Goal: Task Accomplishment & Management: Manage account settings

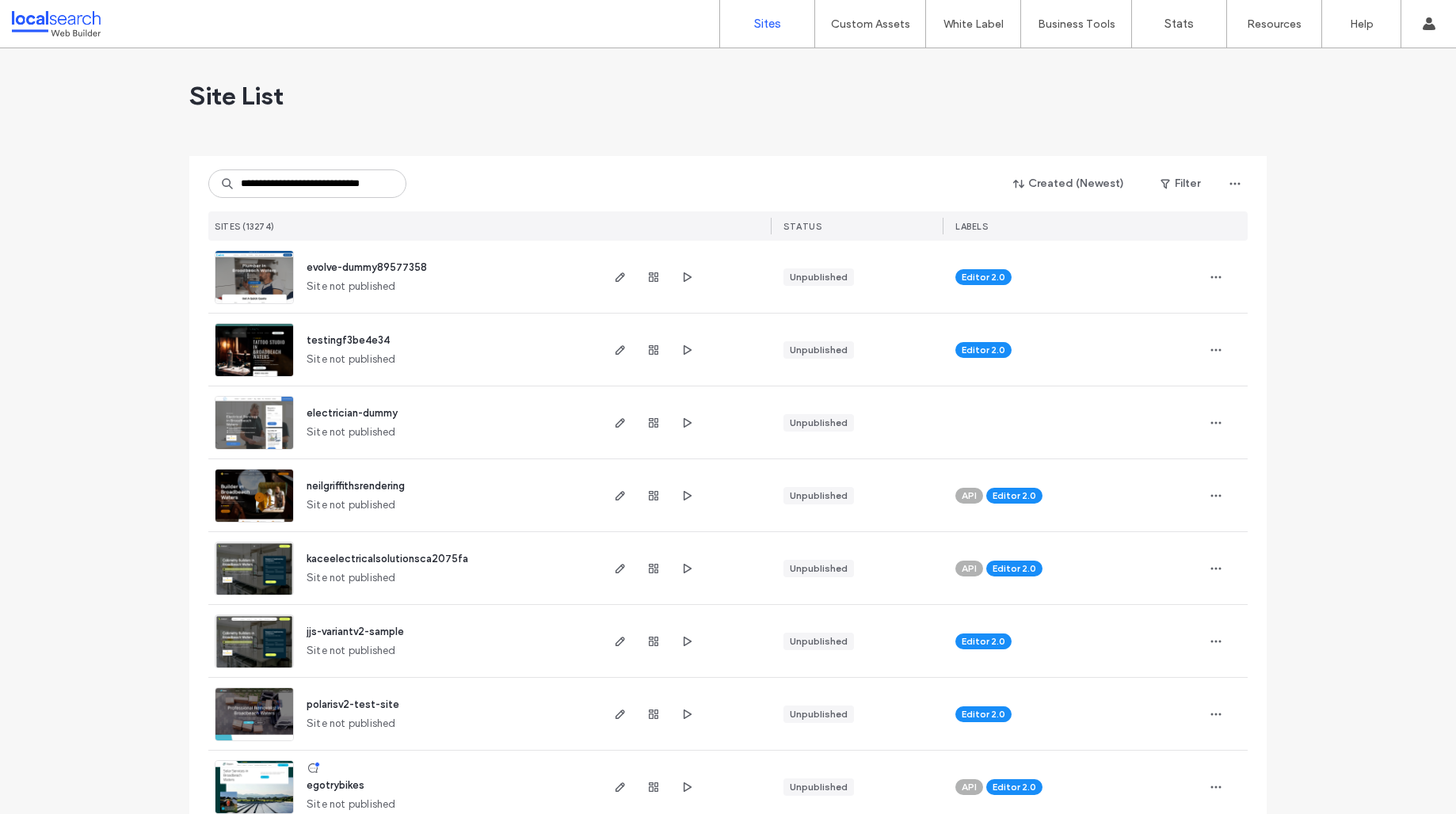
scroll to position [0, 33]
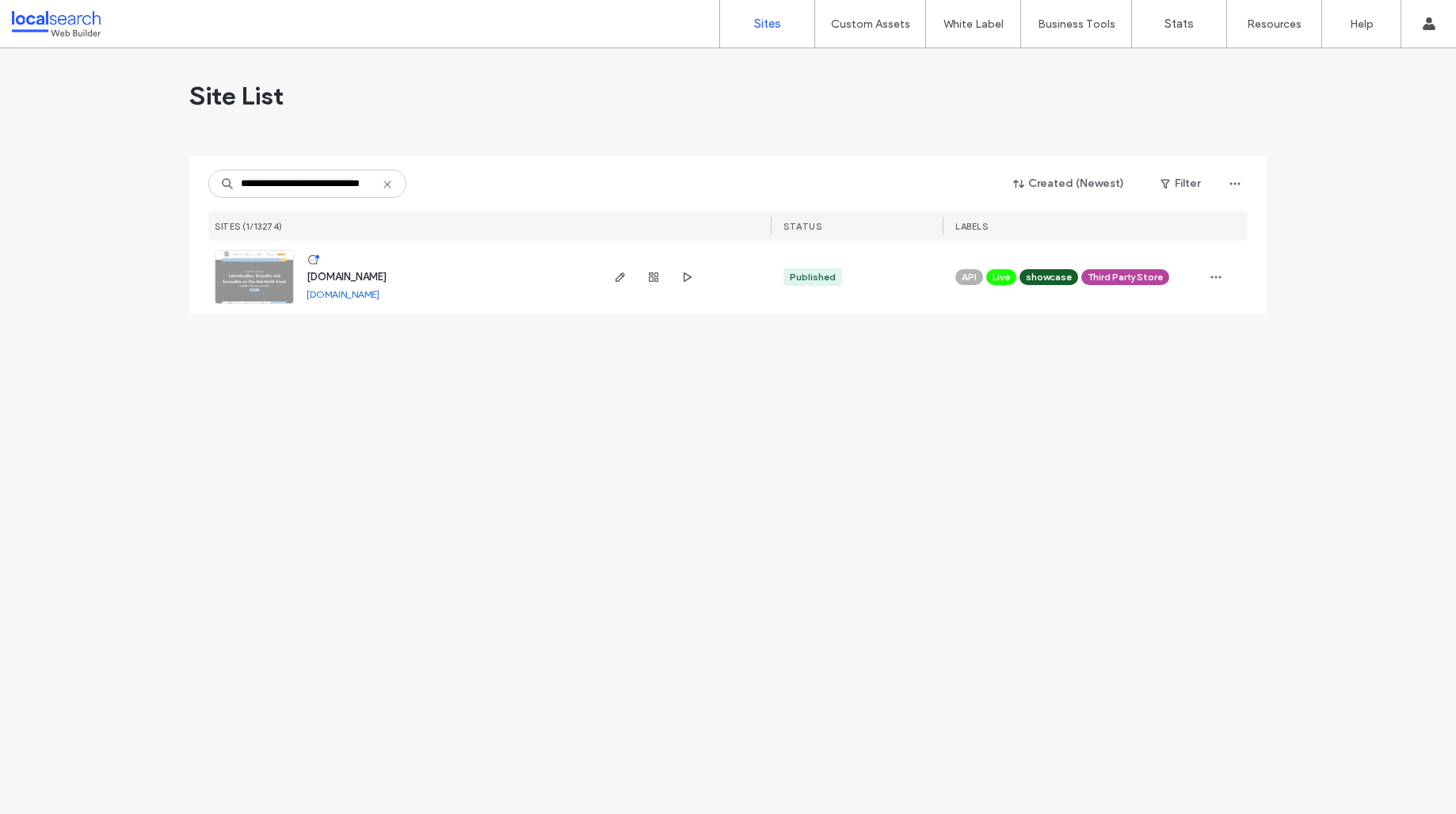
type input "**********"
drag, startPoint x: 291, startPoint y: 275, endPoint x: 280, endPoint y: 274, distance: 11.0
click at [290, 275] on img at bounding box center [254, 305] width 77 height 108
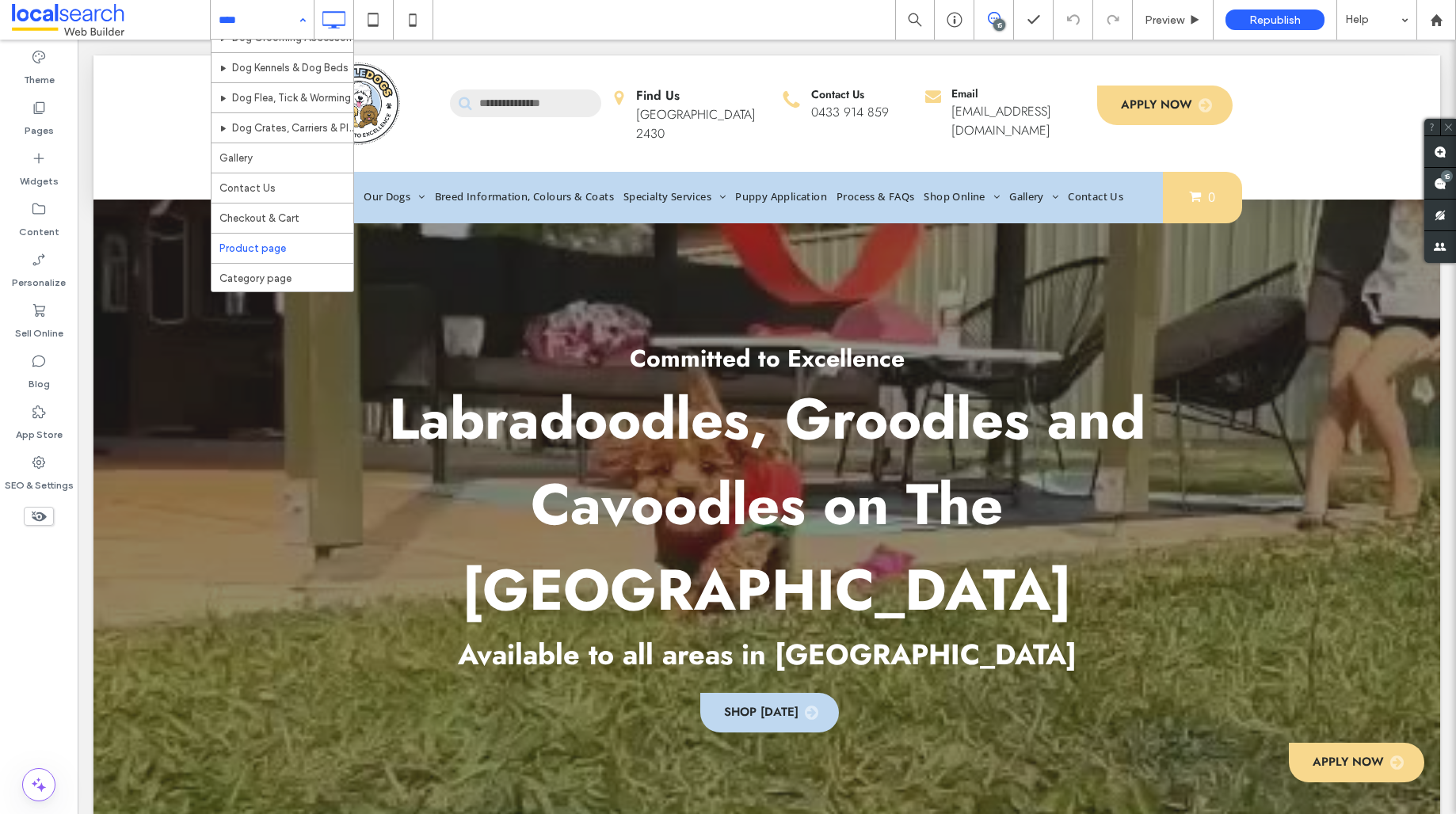
scroll to position [487, 0]
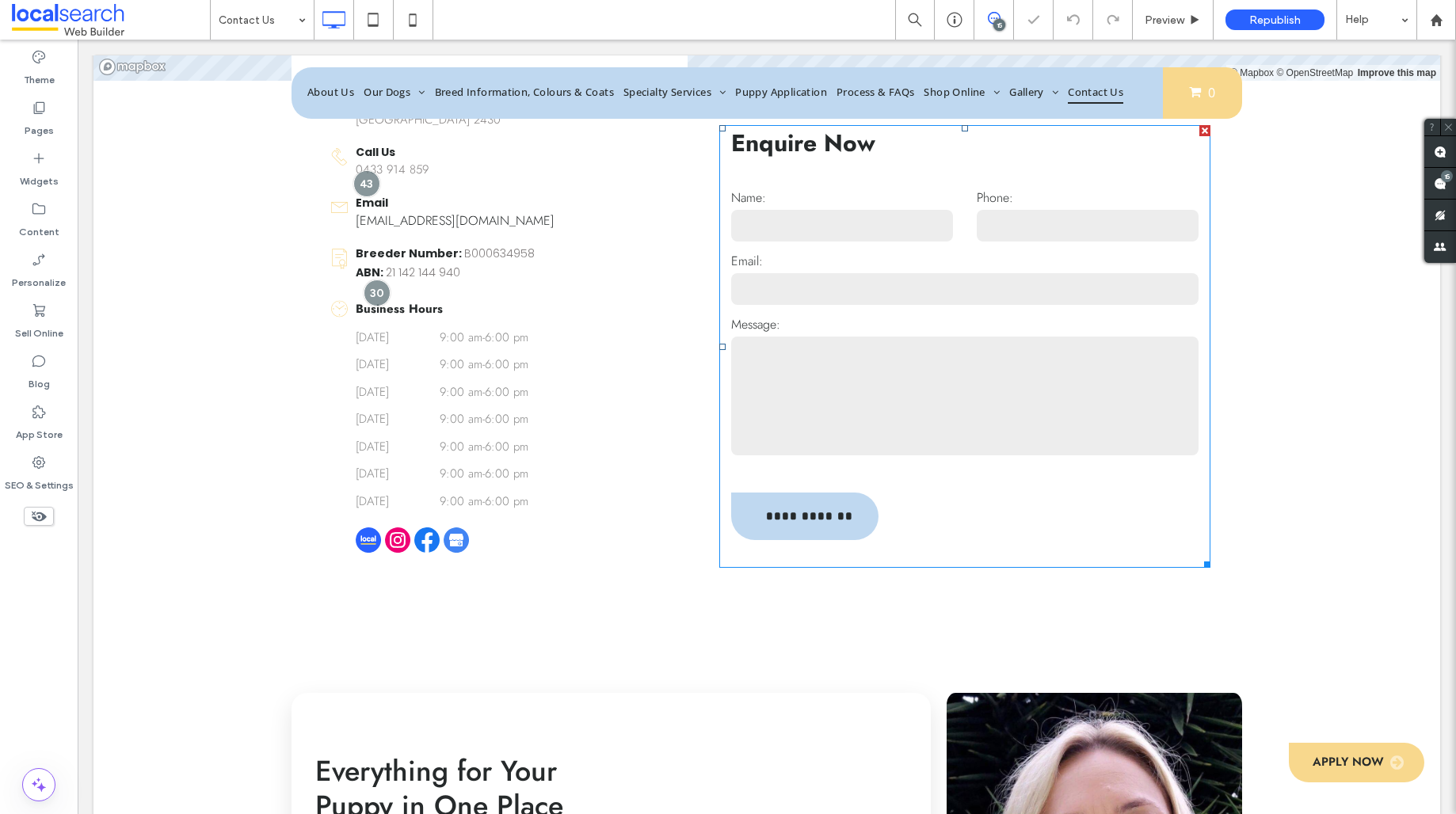
click at [881, 391] on textarea at bounding box center [965, 396] width 468 height 119
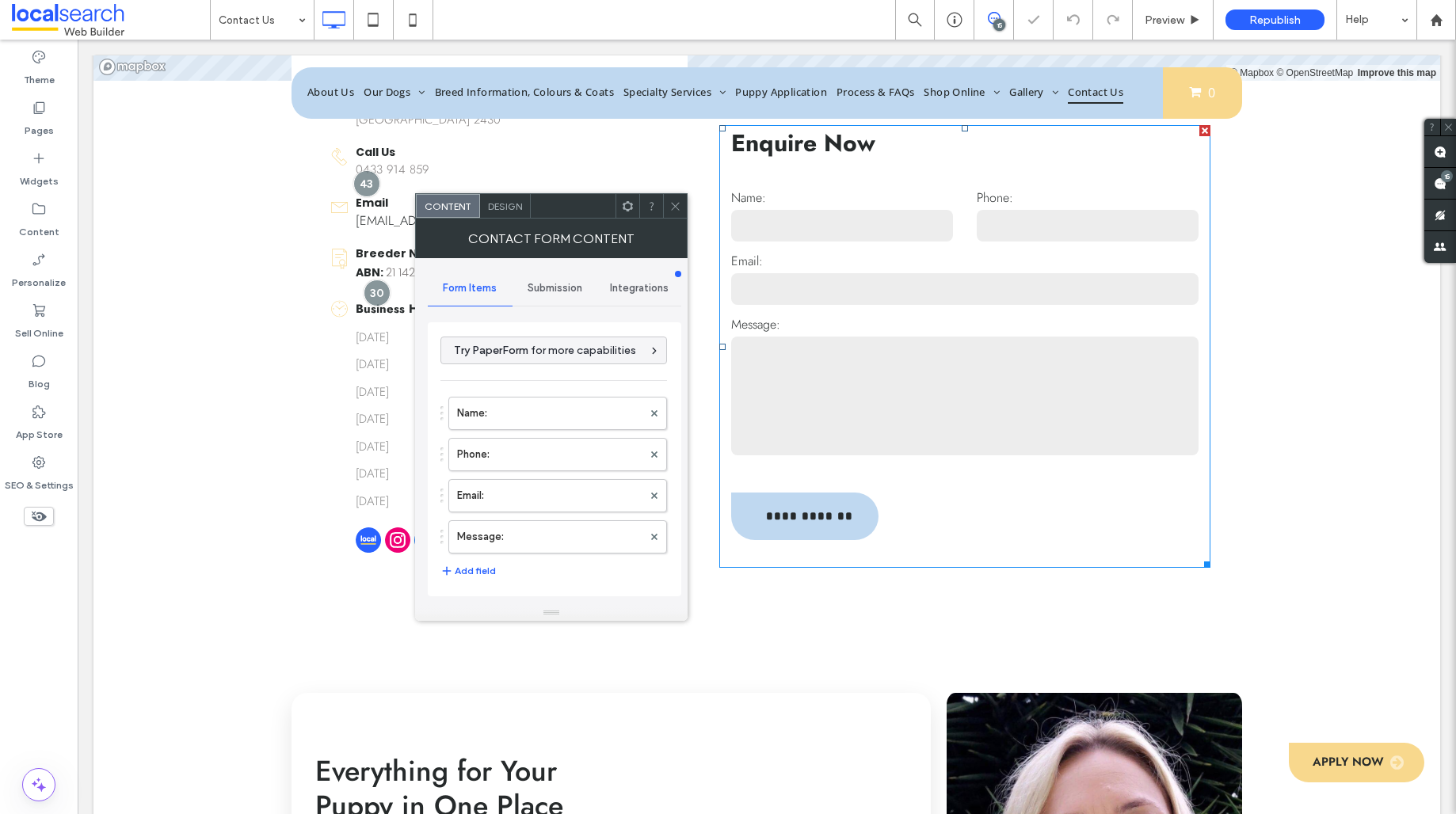
type input "**********"
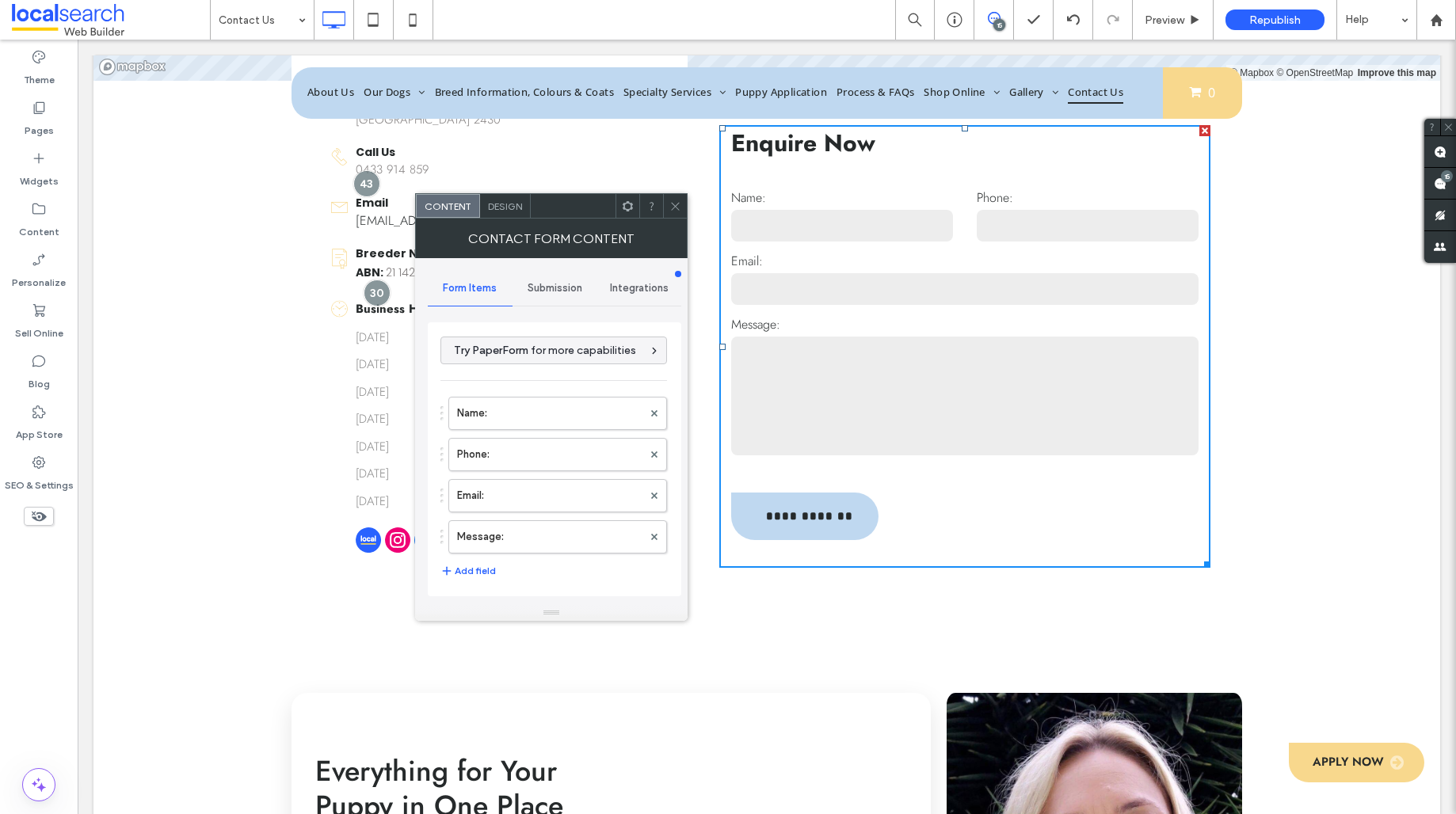
click at [628, 280] on div "Integrations" at bounding box center [639, 288] width 84 height 35
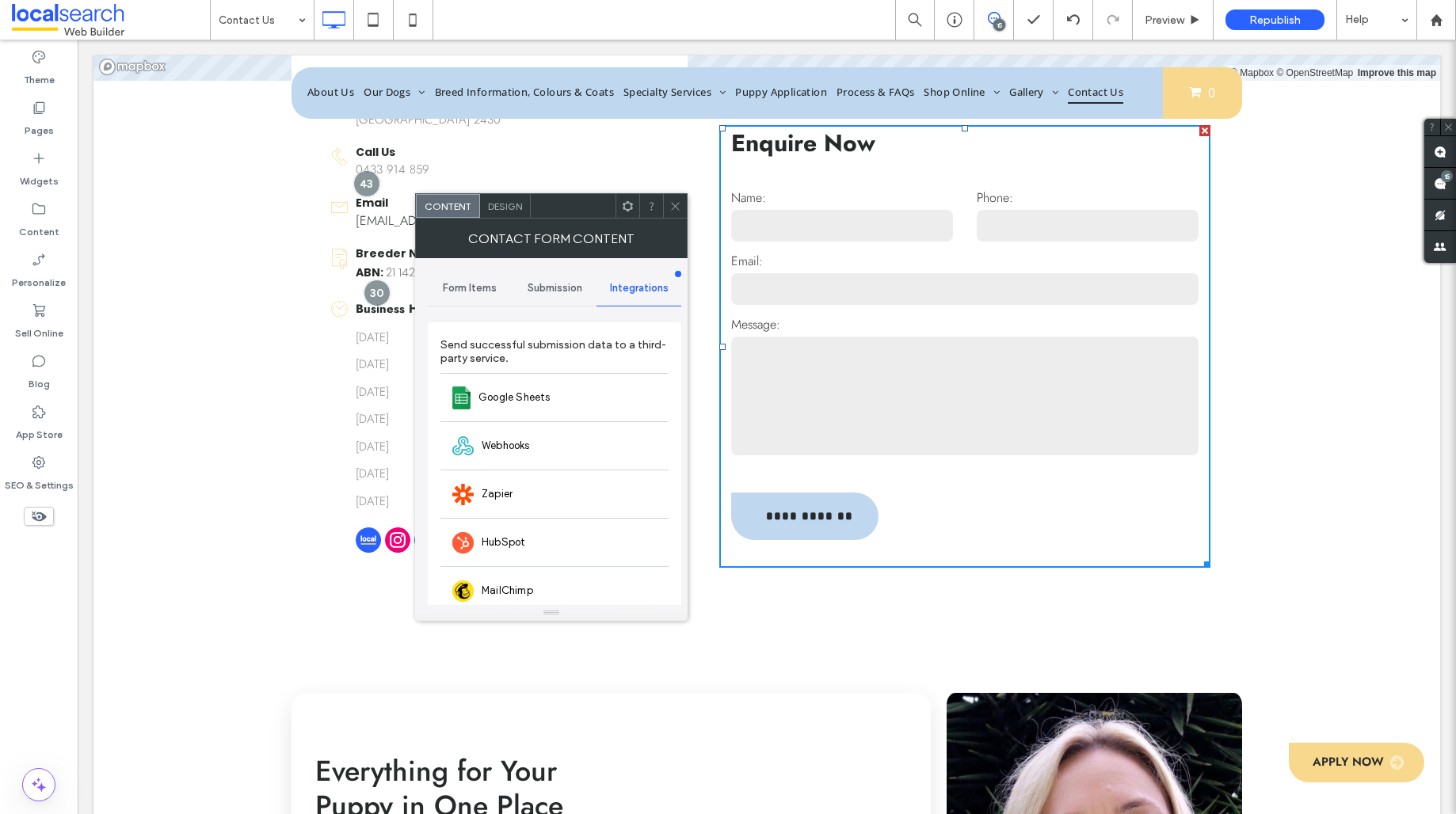
click at [579, 295] on div "Submission" at bounding box center [555, 288] width 84 height 35
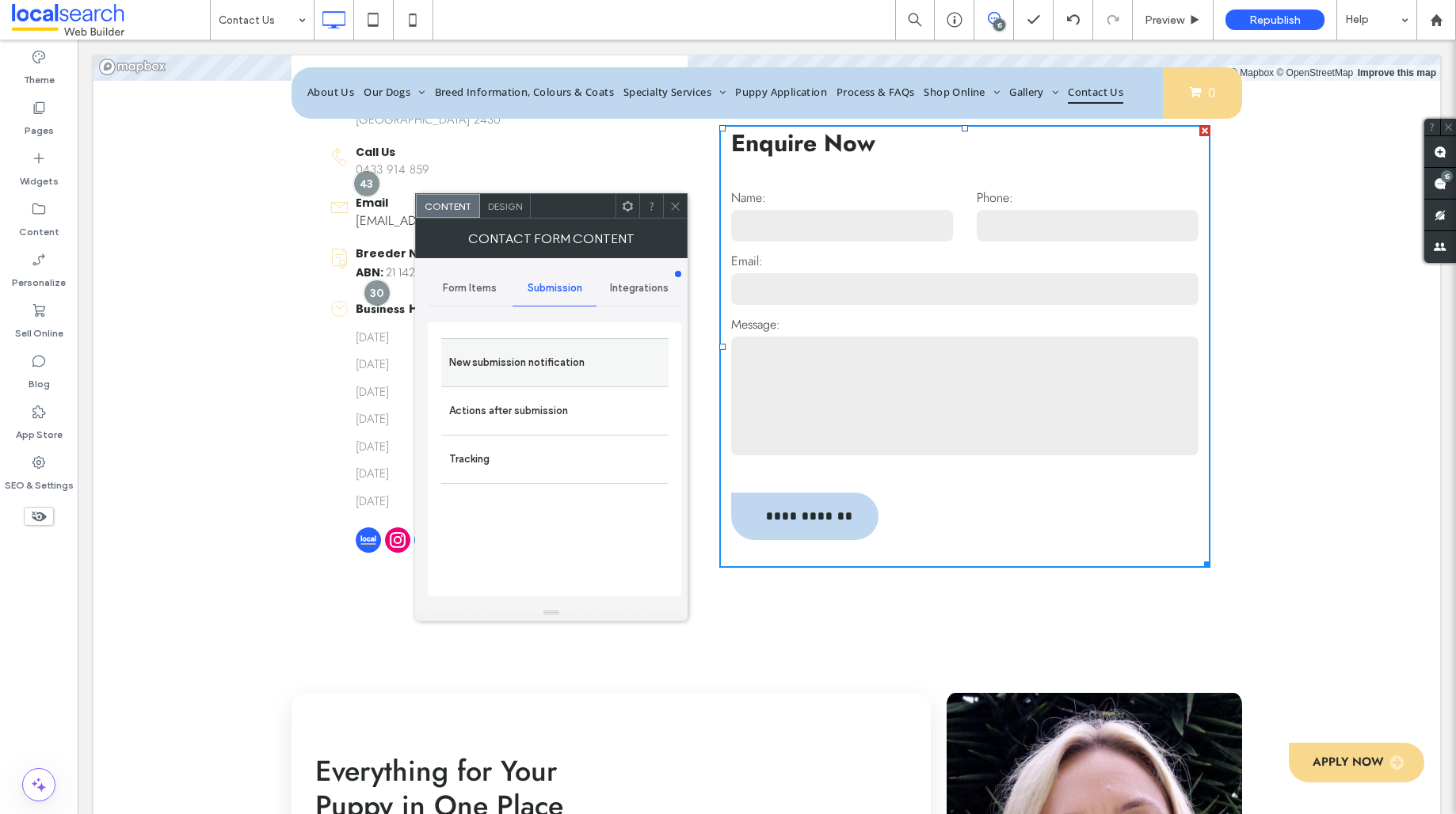
click at [491, 371] on label "New submission notification" at bounding box center [555, 363] width 212 height 32
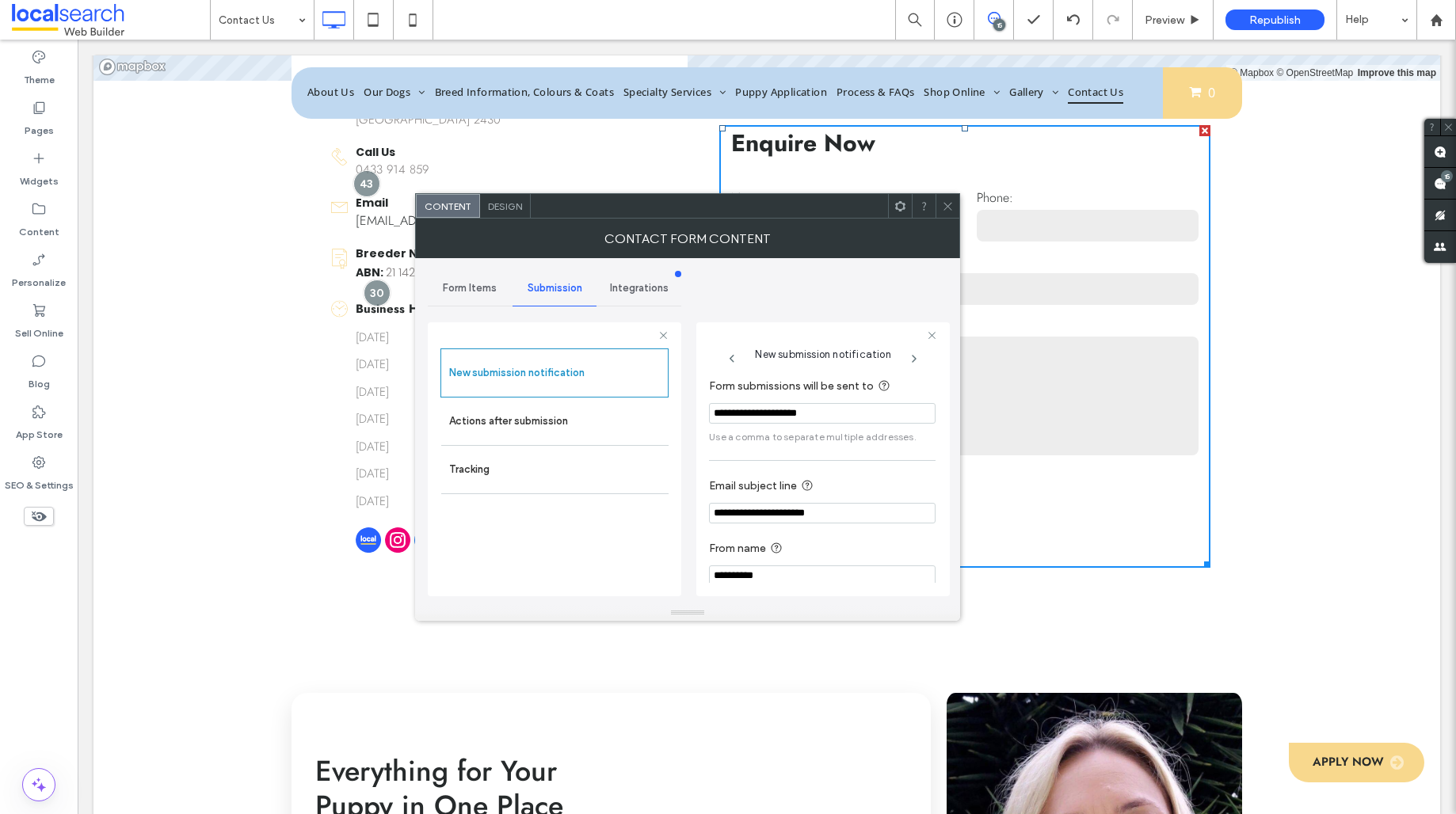
click at [951, 204] on icon at bounding box center [948, 207] width 12 height 12
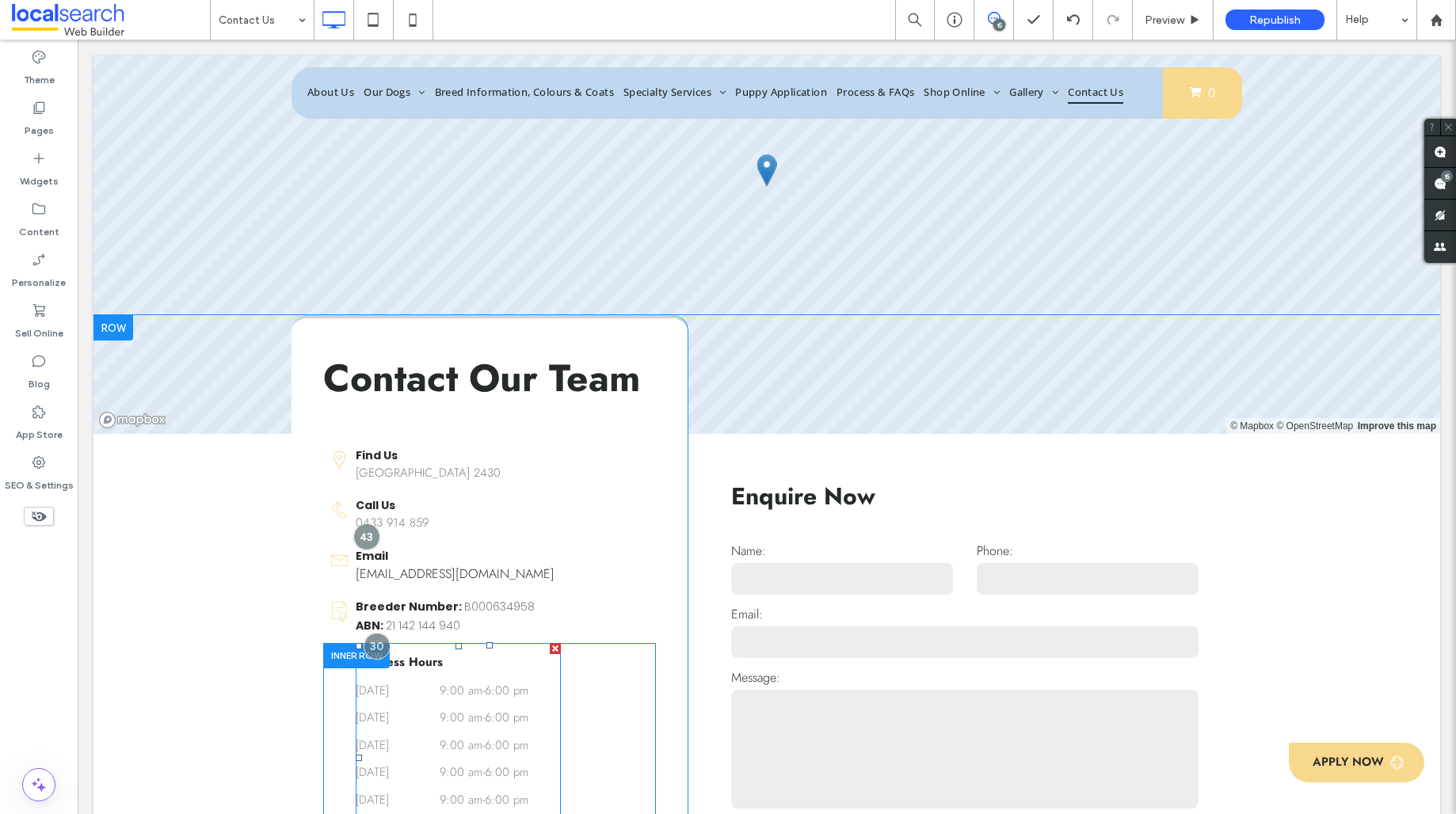
scroll to position [0, 0]
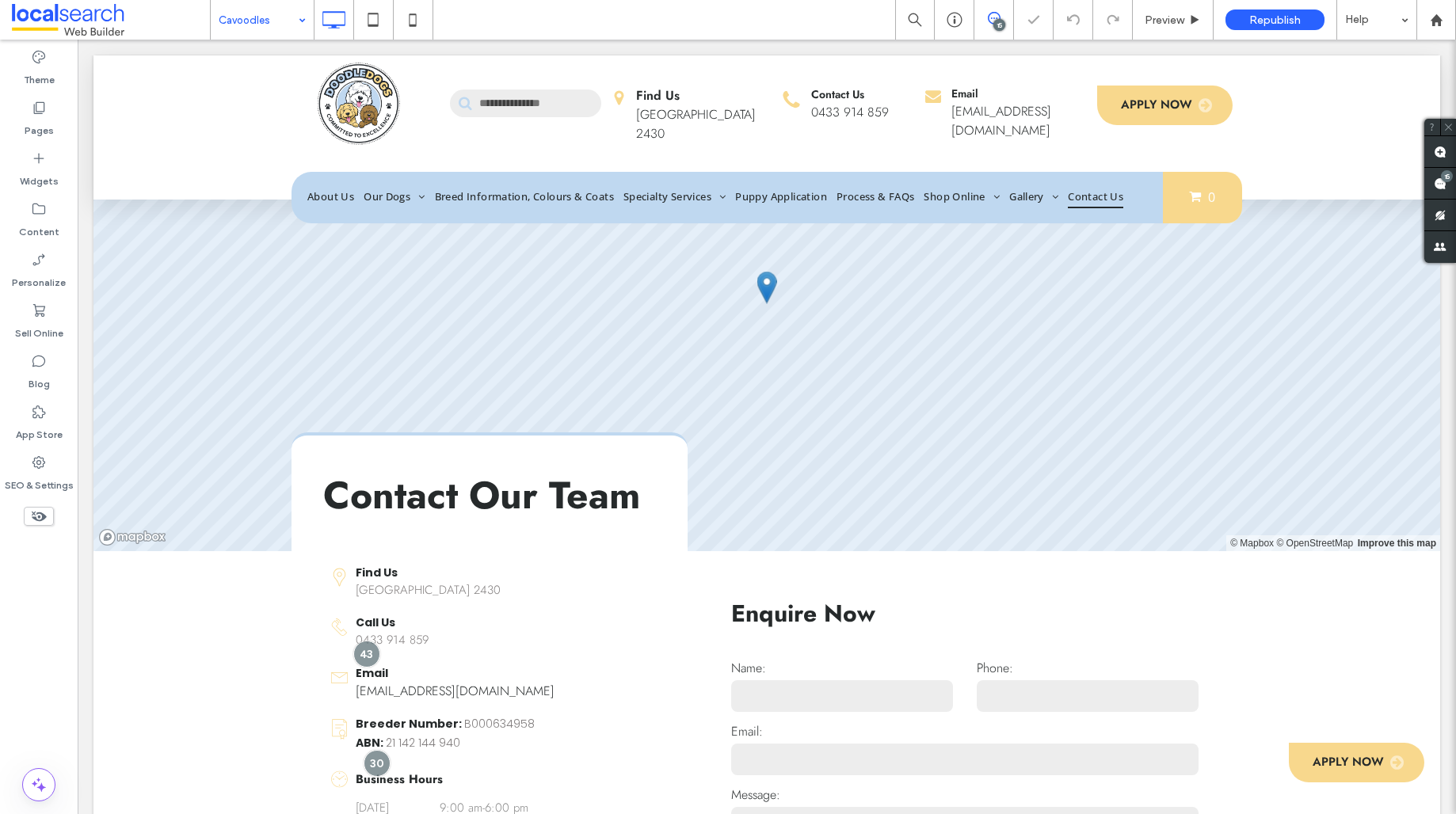
click at [273, 23] on input at bounding box center [258, 19] width 79 height 40
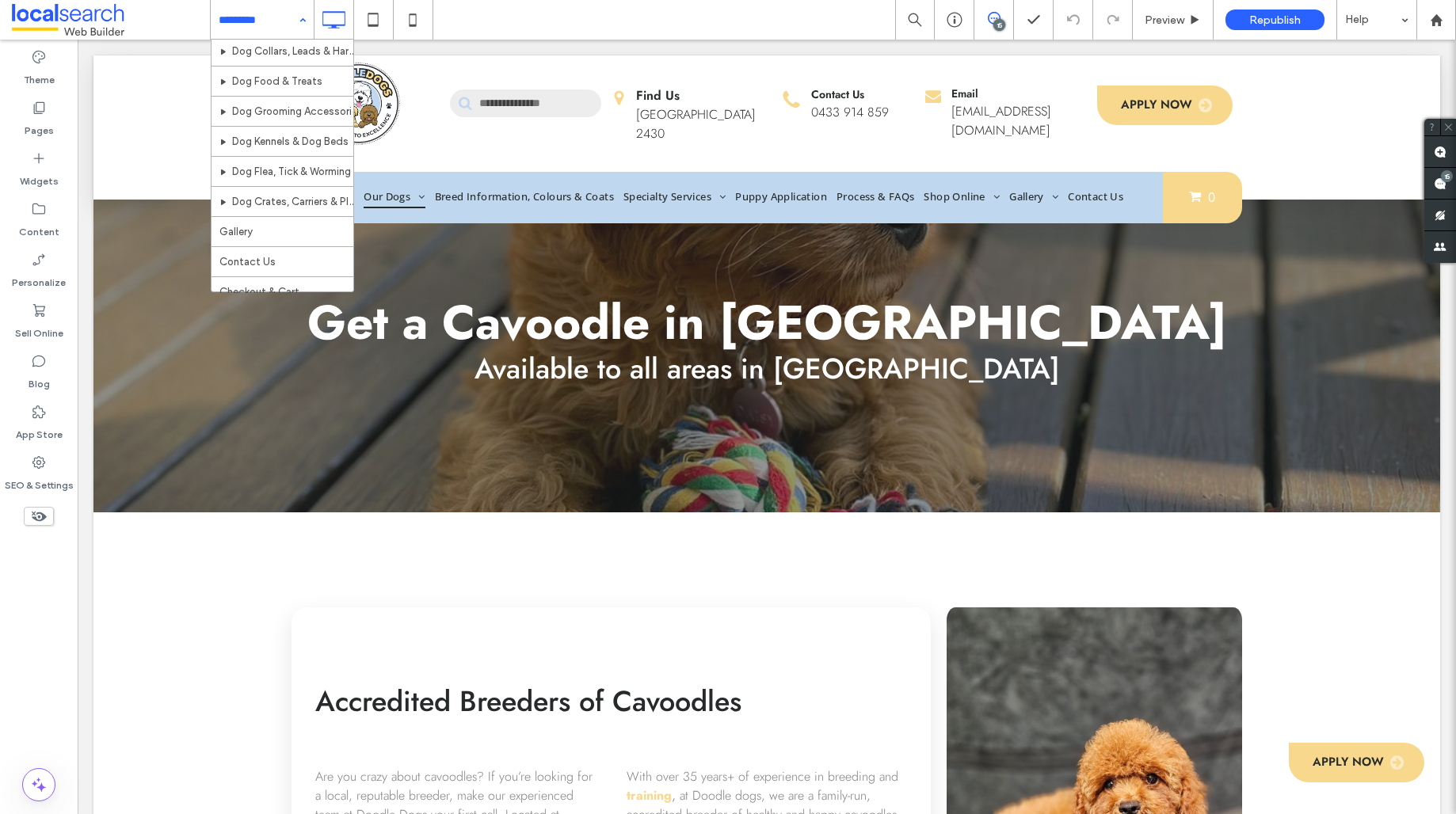
scroll to position [487, 0]
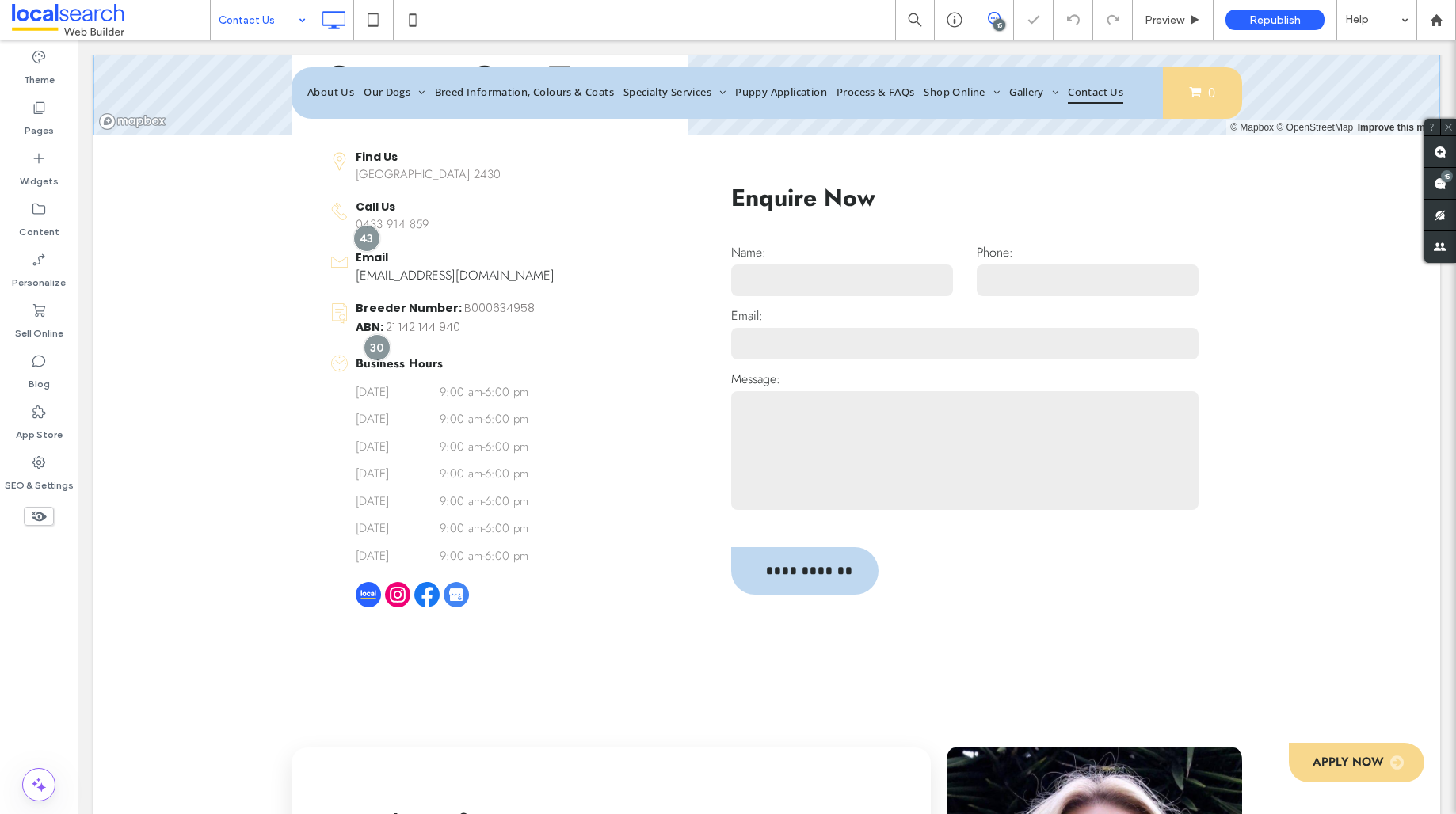
scroll to position [417, 0]
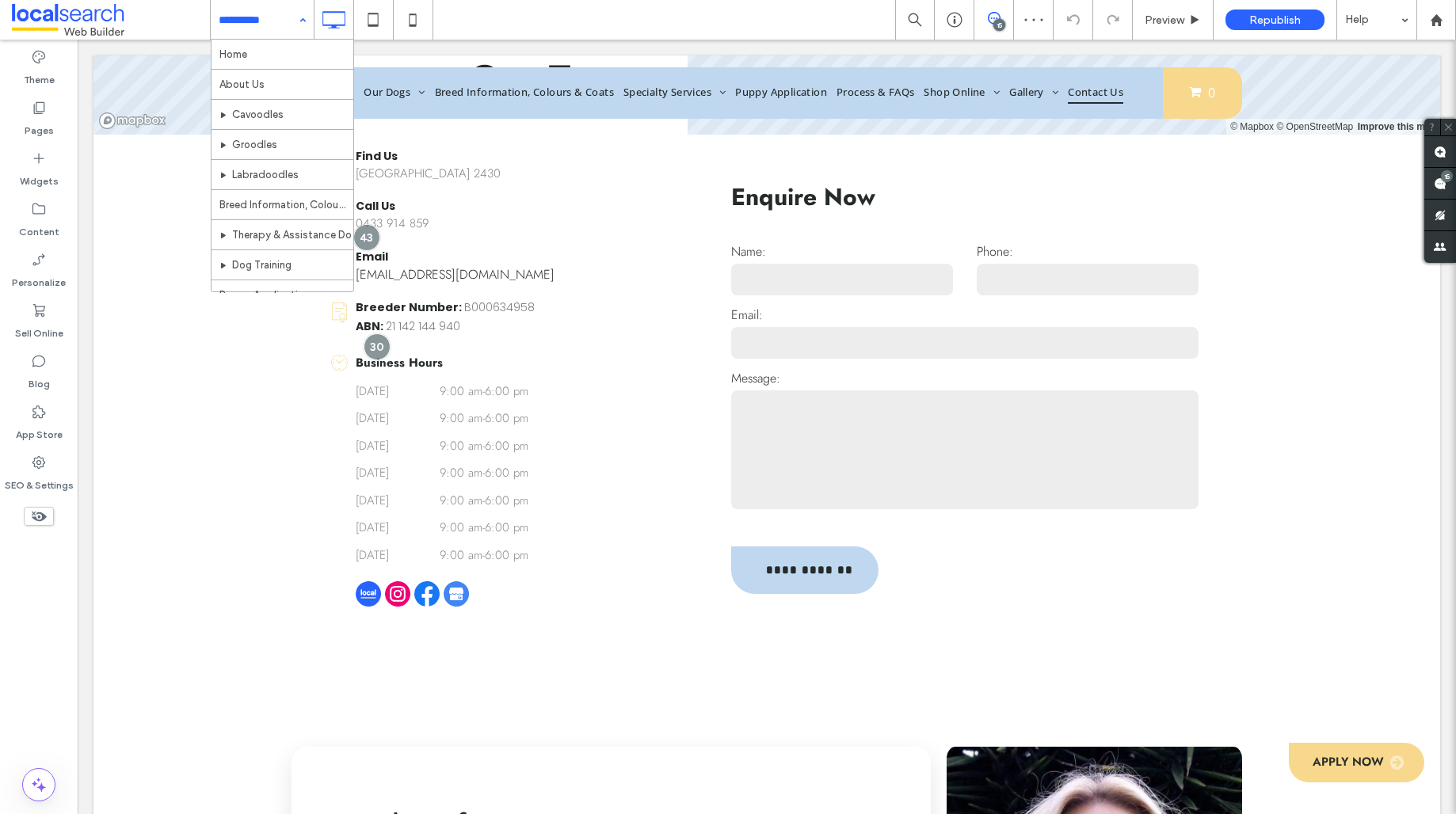
click at [232, 20] on input at bounding box center [258, 19] width 79 height 40
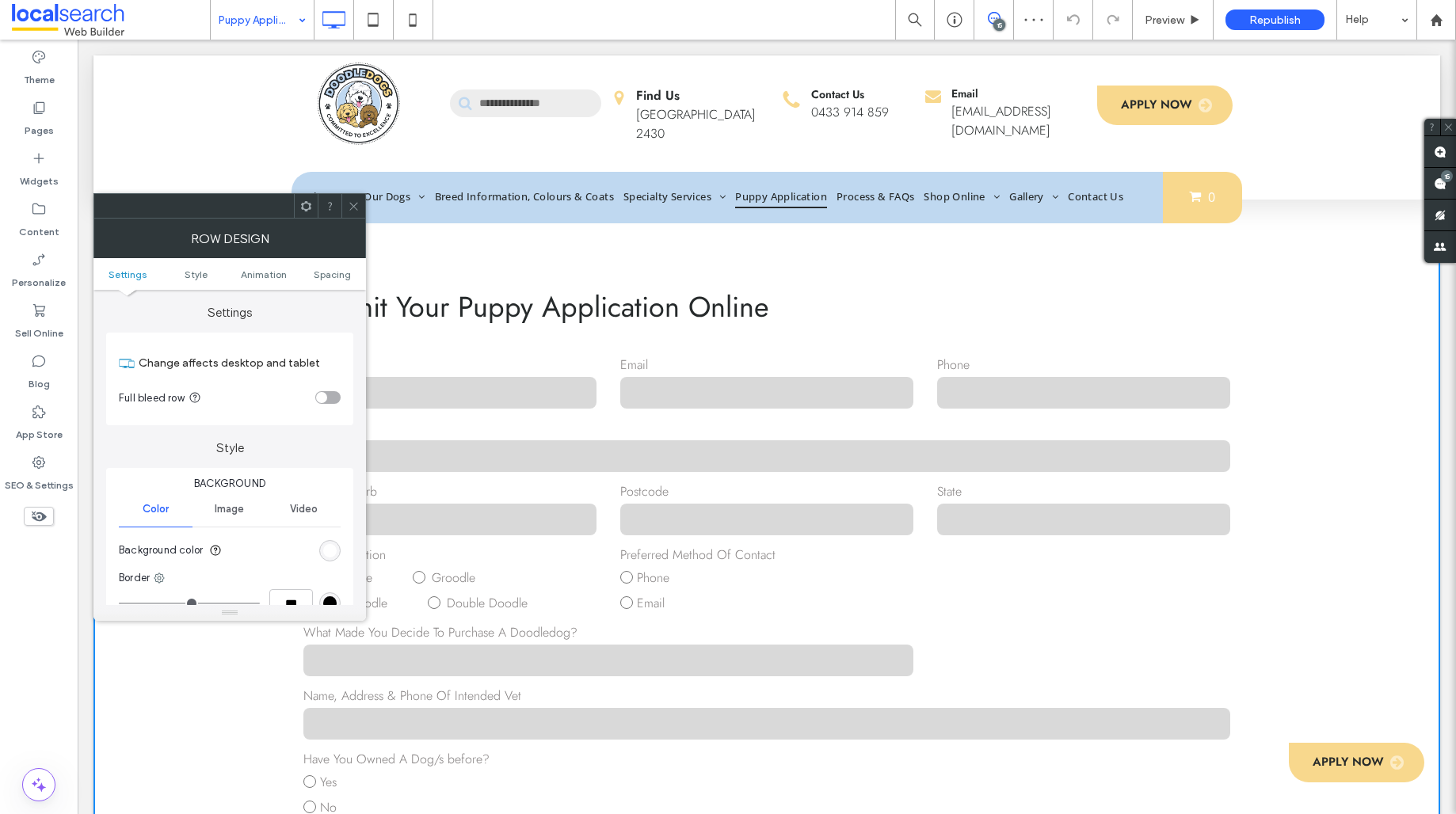
click at [354, 210] on icon at bounding box center [354, 207] width 12 height 12
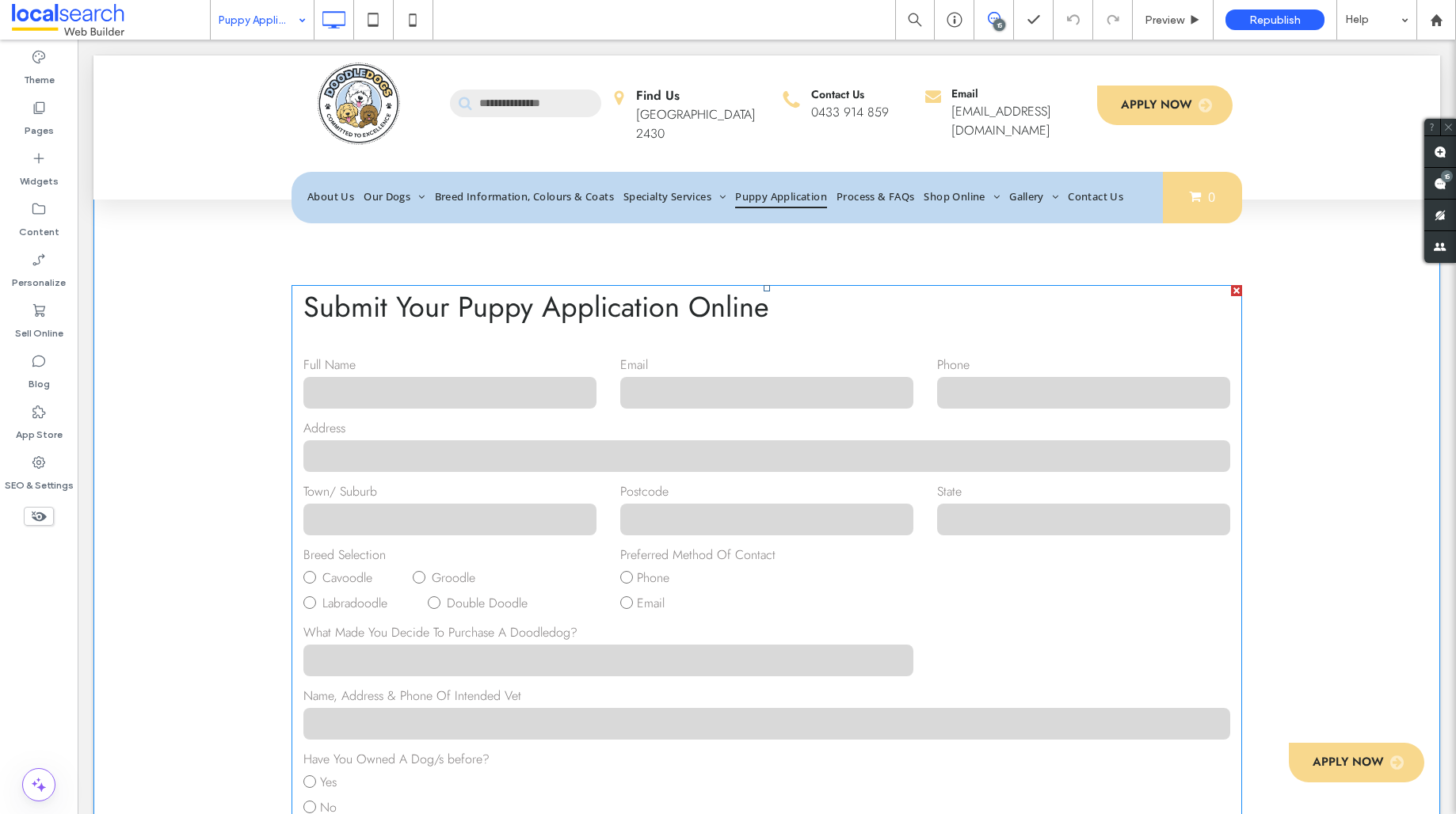
click at [626, 297] on h3 "Submit Your Puppy Application Online" at bounding box center [767, 306] width 950 height 43
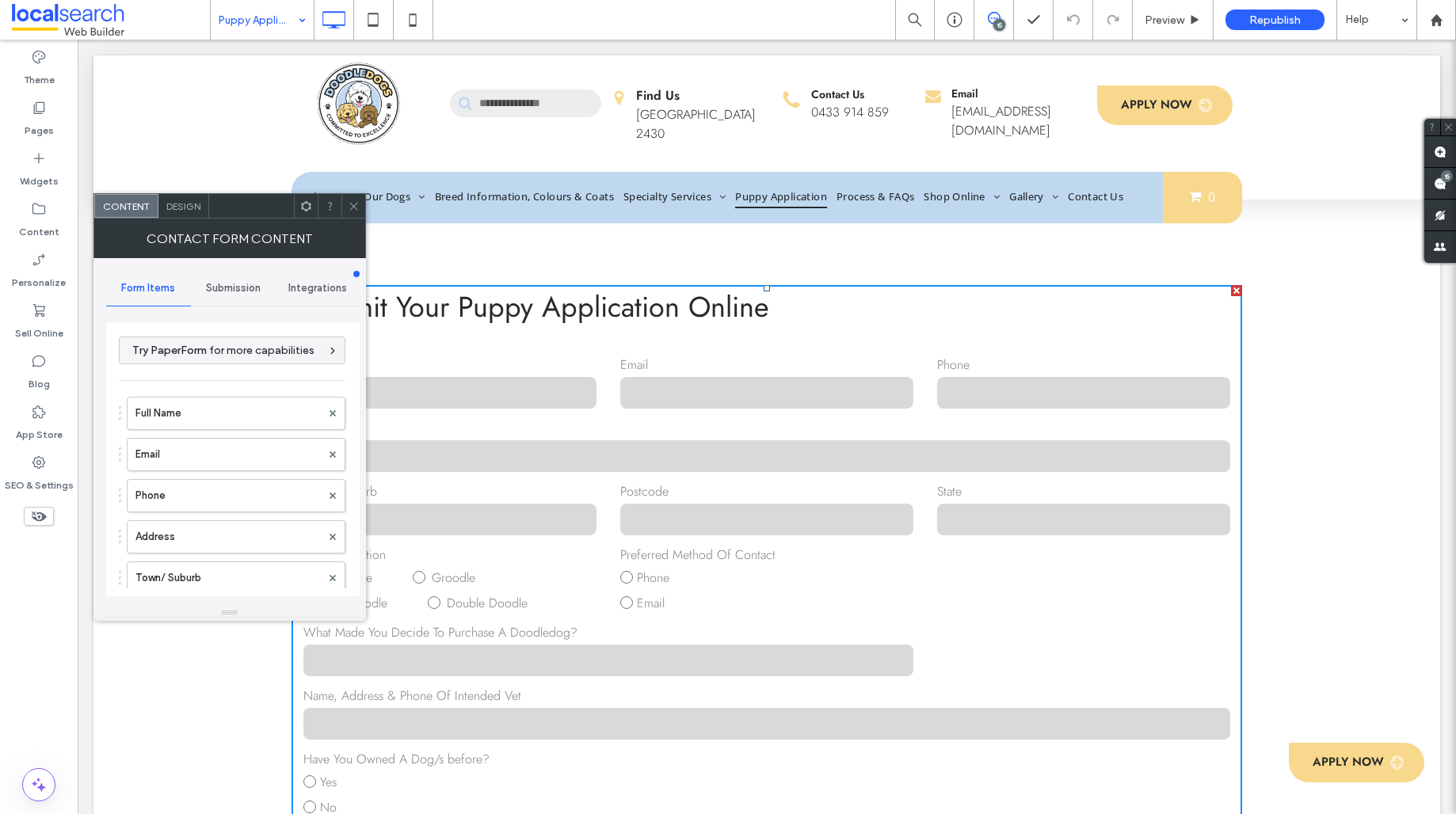
type input "**********"
click at [191, 204] on span "Design" at bounding box center [183, 207] width 34 height 12
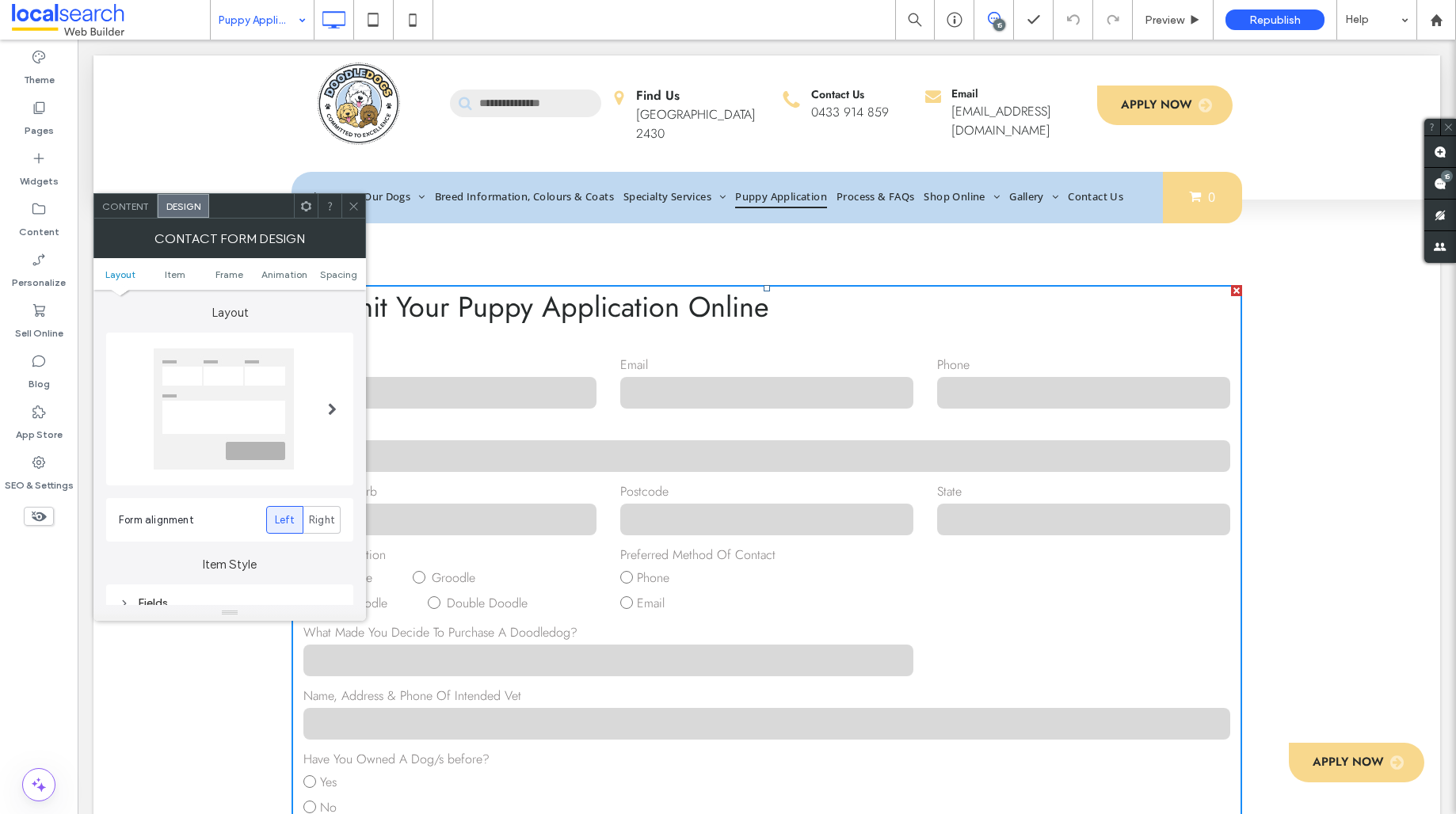
click at [149, 215] on div "Content" at bounding box center [126, 206] width 63 height 24
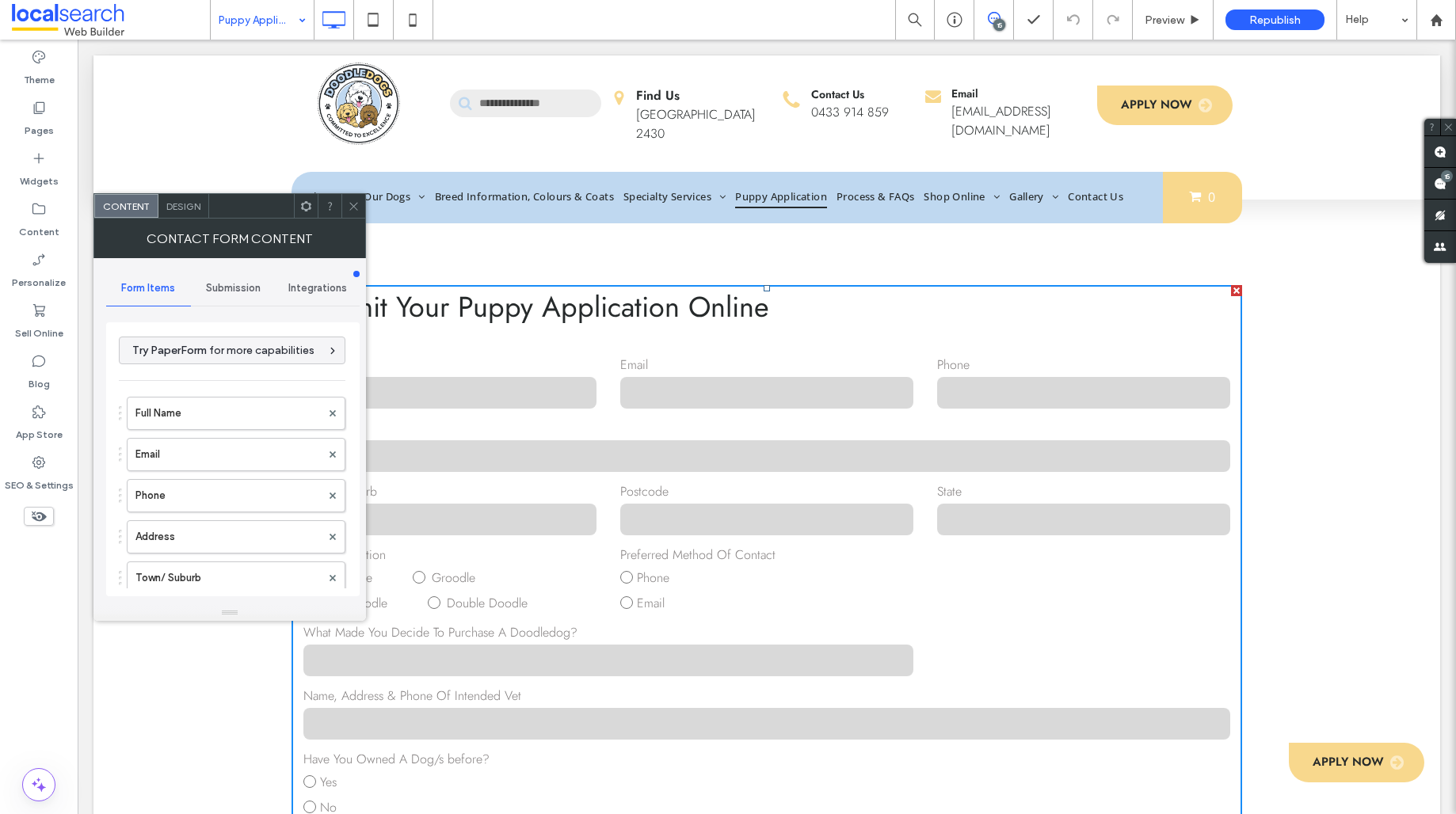
click at [211, 285] on span "Submission" at bounding box center [233, 288] width 55 height 12
click at [225, 377] on label "New submission notification" at bounding box center [233, 363] width 212 height 32
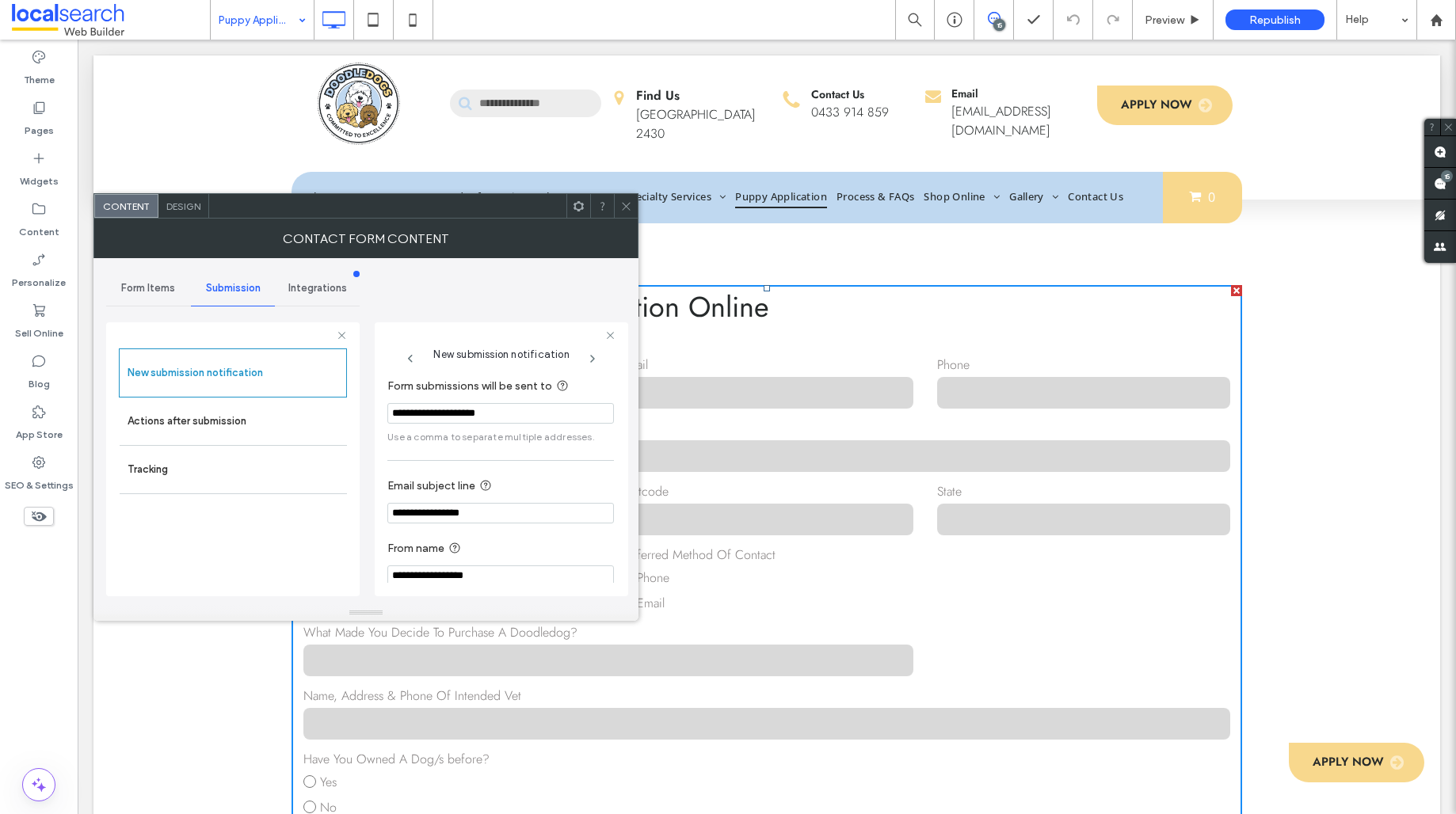
click at [621, 212] on icon at bounding box center [627, 207] width 12 height 12
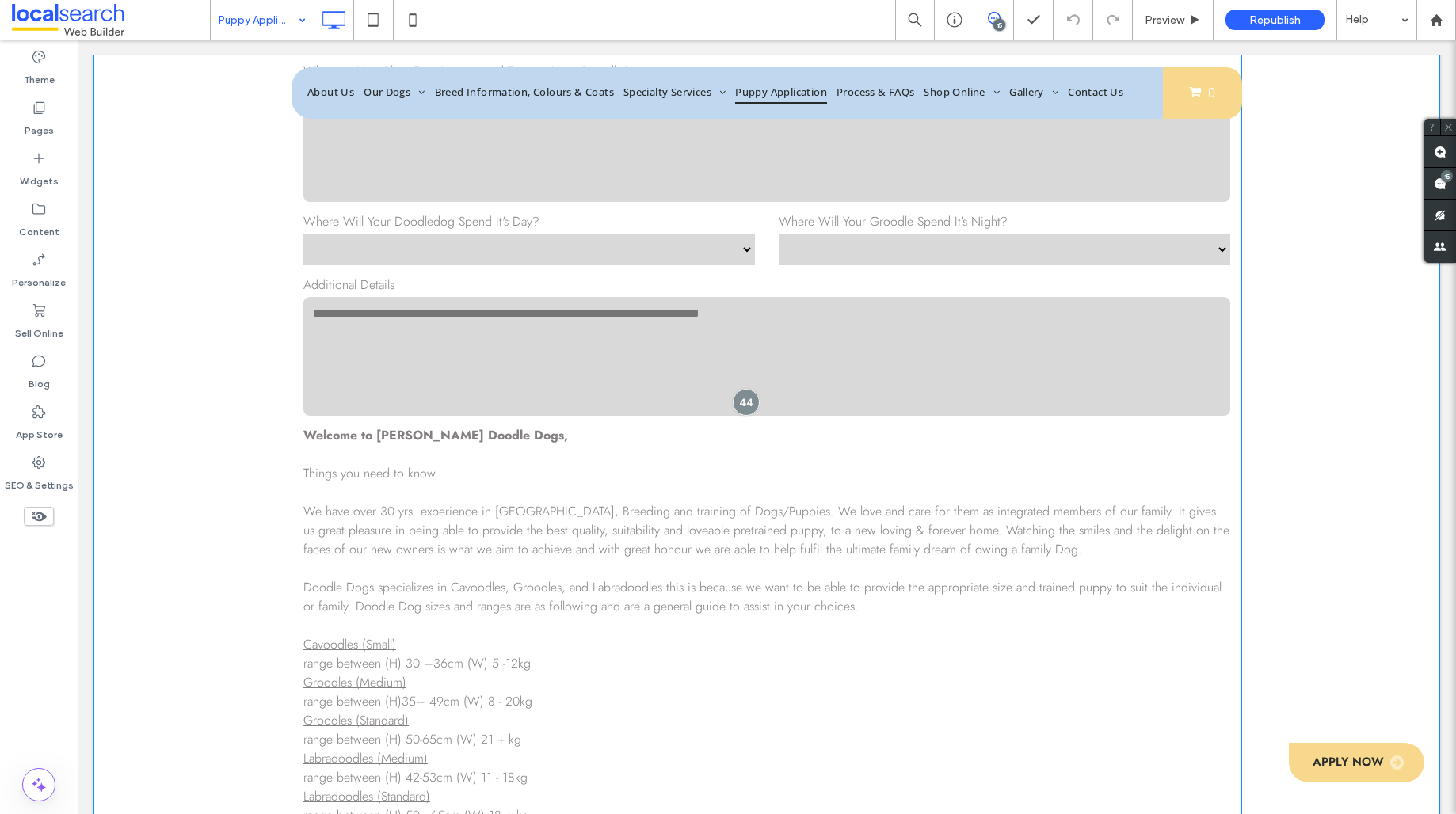
scroll to position [1381, 0]
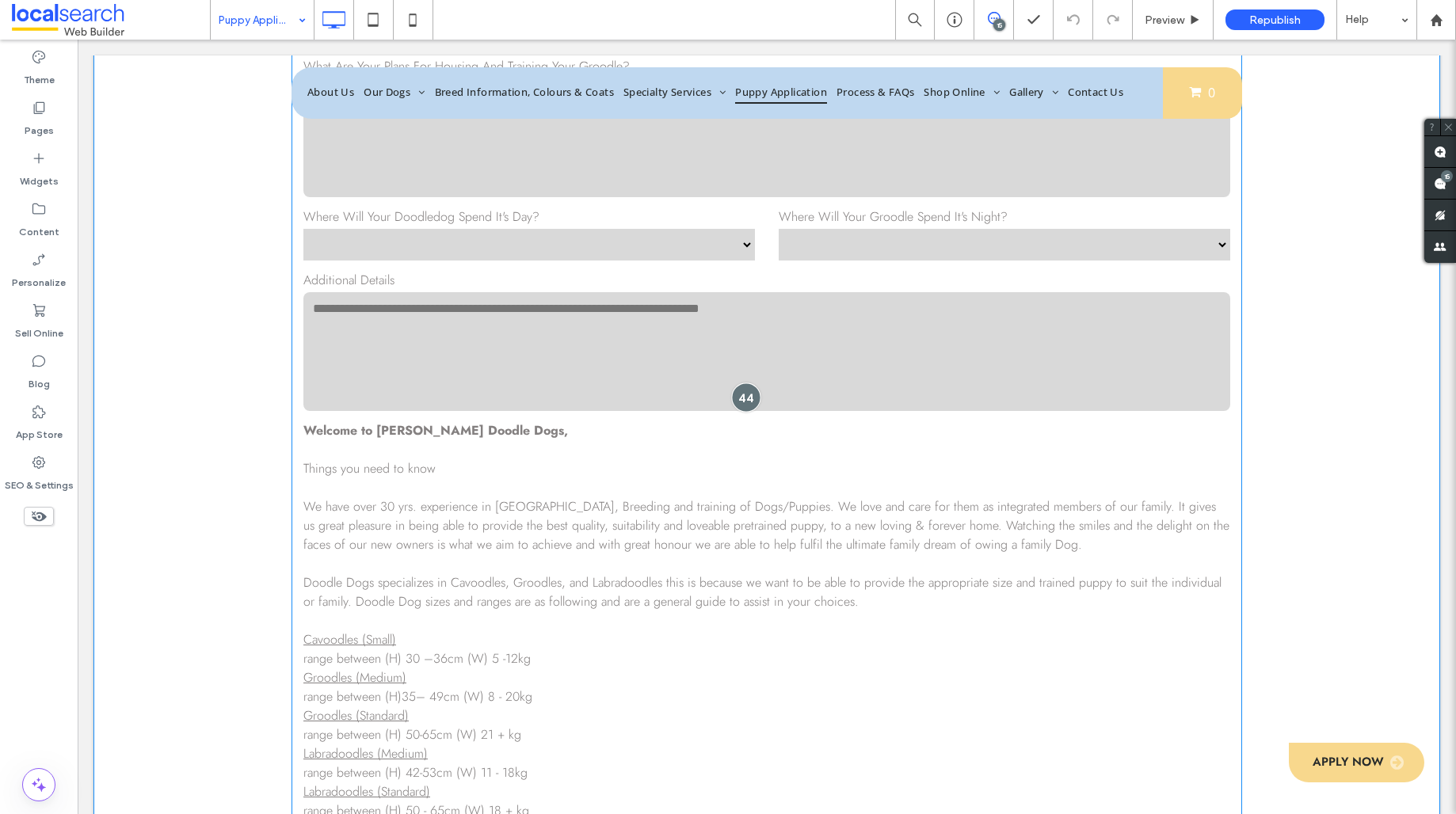
click at [745, 398] on div at bounding box center [746, 396] width 29 height 29
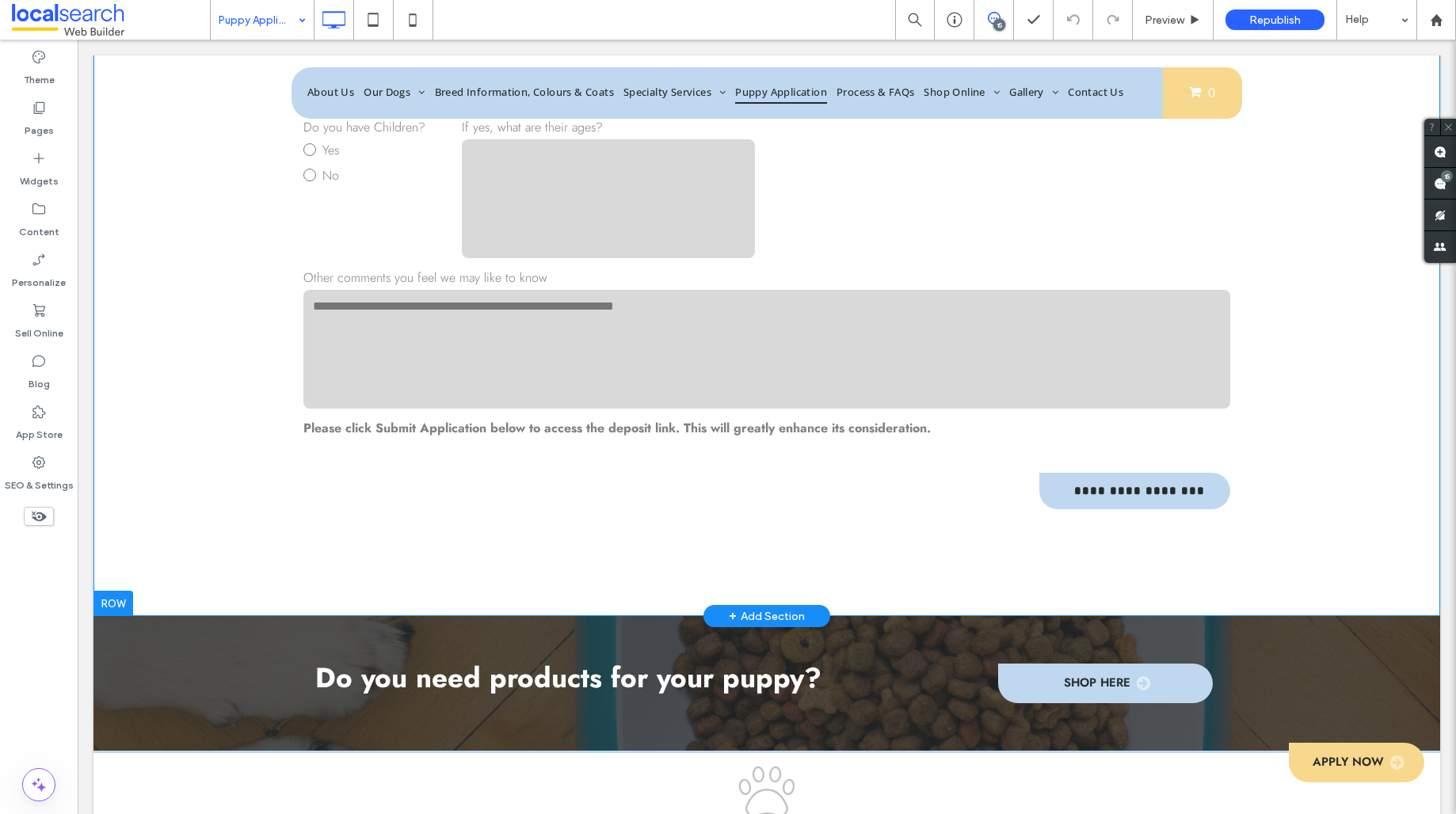
scroll to position [3669, 0]
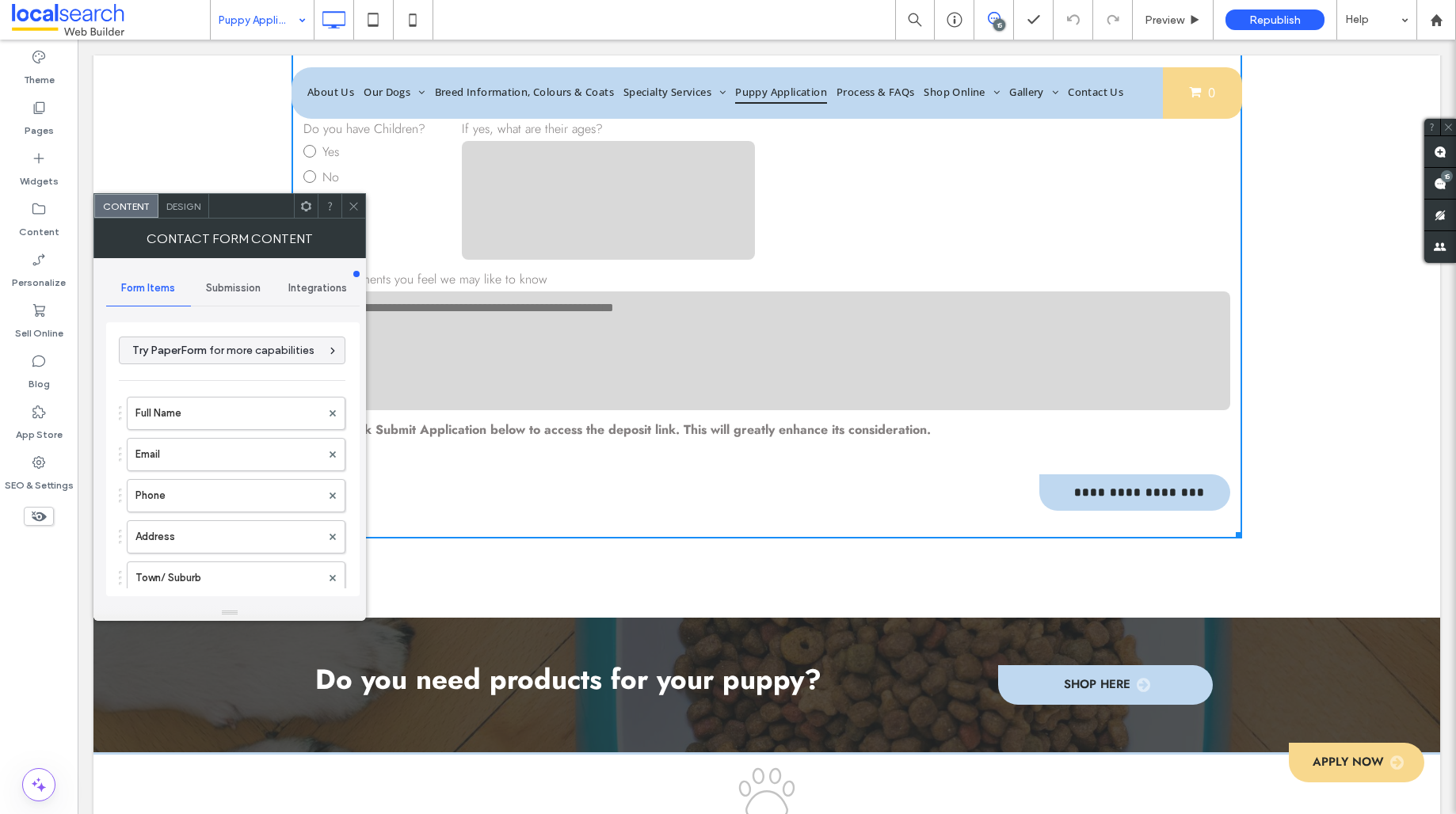
click at [232, 290] on span "Submission" at bounding box center [233, 288] width 55 height 12
click at [249, 355] on label "New submission notification" at bounding box center [233, 363] width 212 height 32
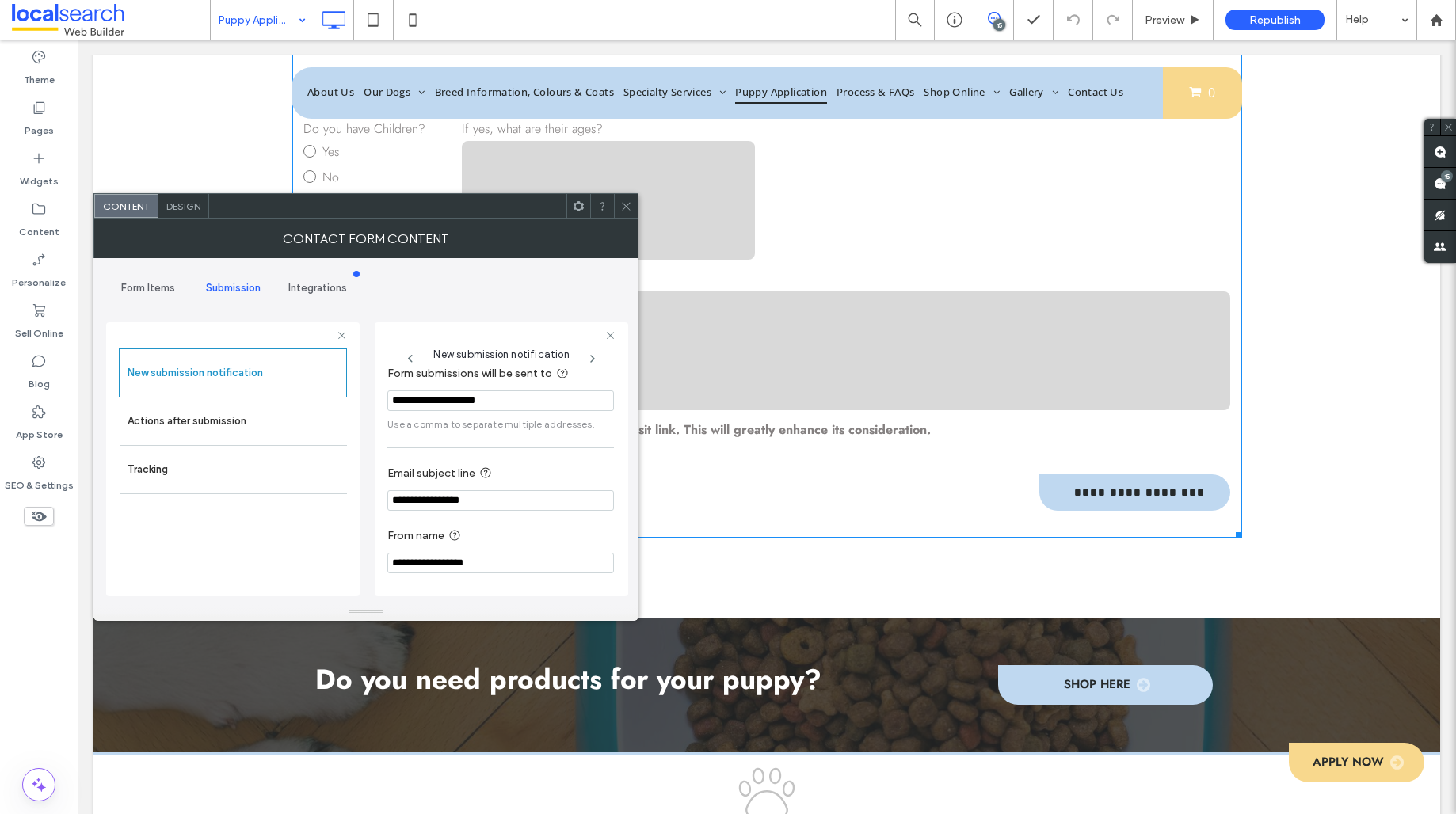
scroll to position [0, 0]
click at [630, 214] on span at bounding box center [627, 206] width 12 height 24
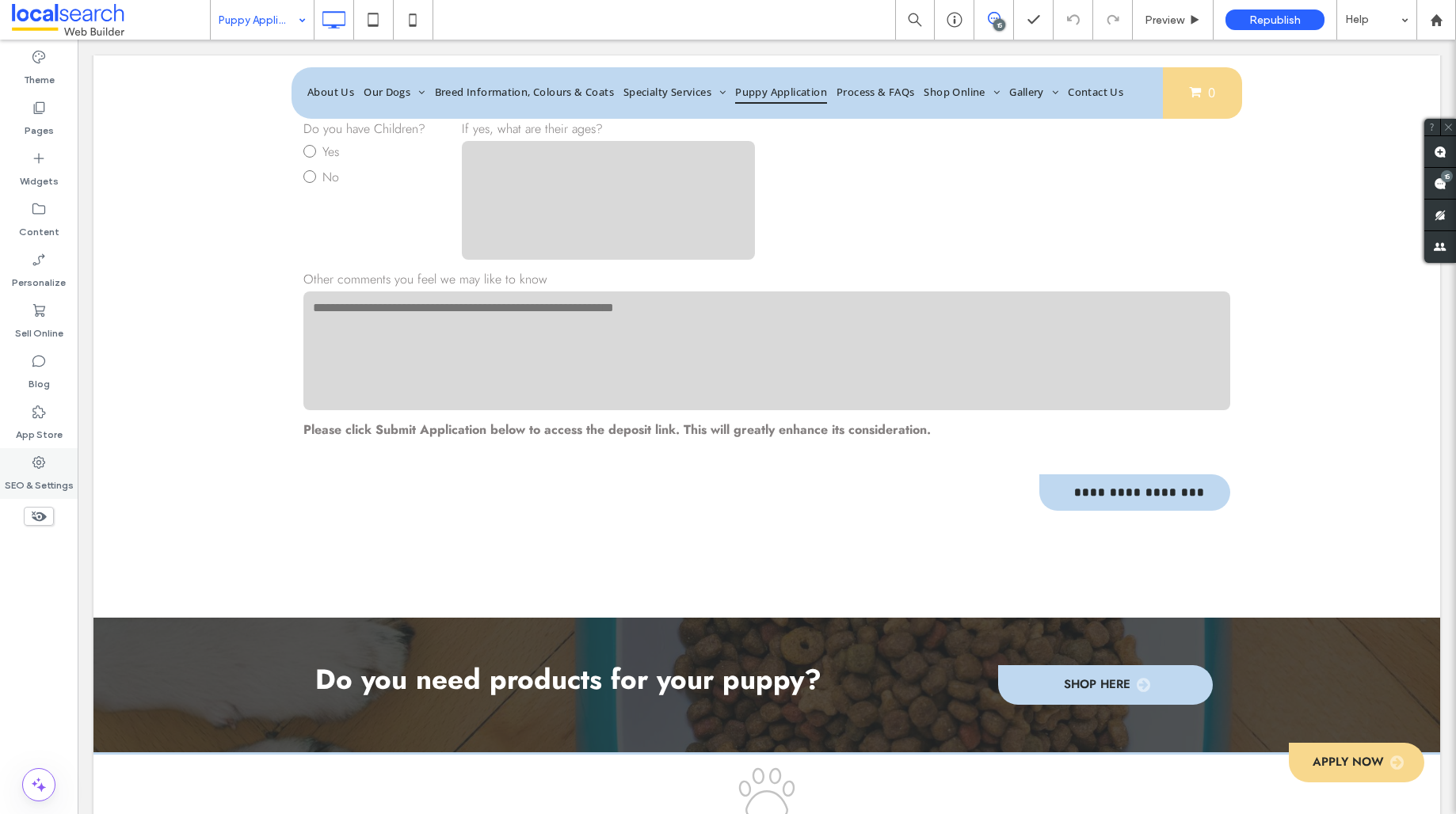
click at [40, 456] on icon at bounding box center [39, 462] width 16 height 16
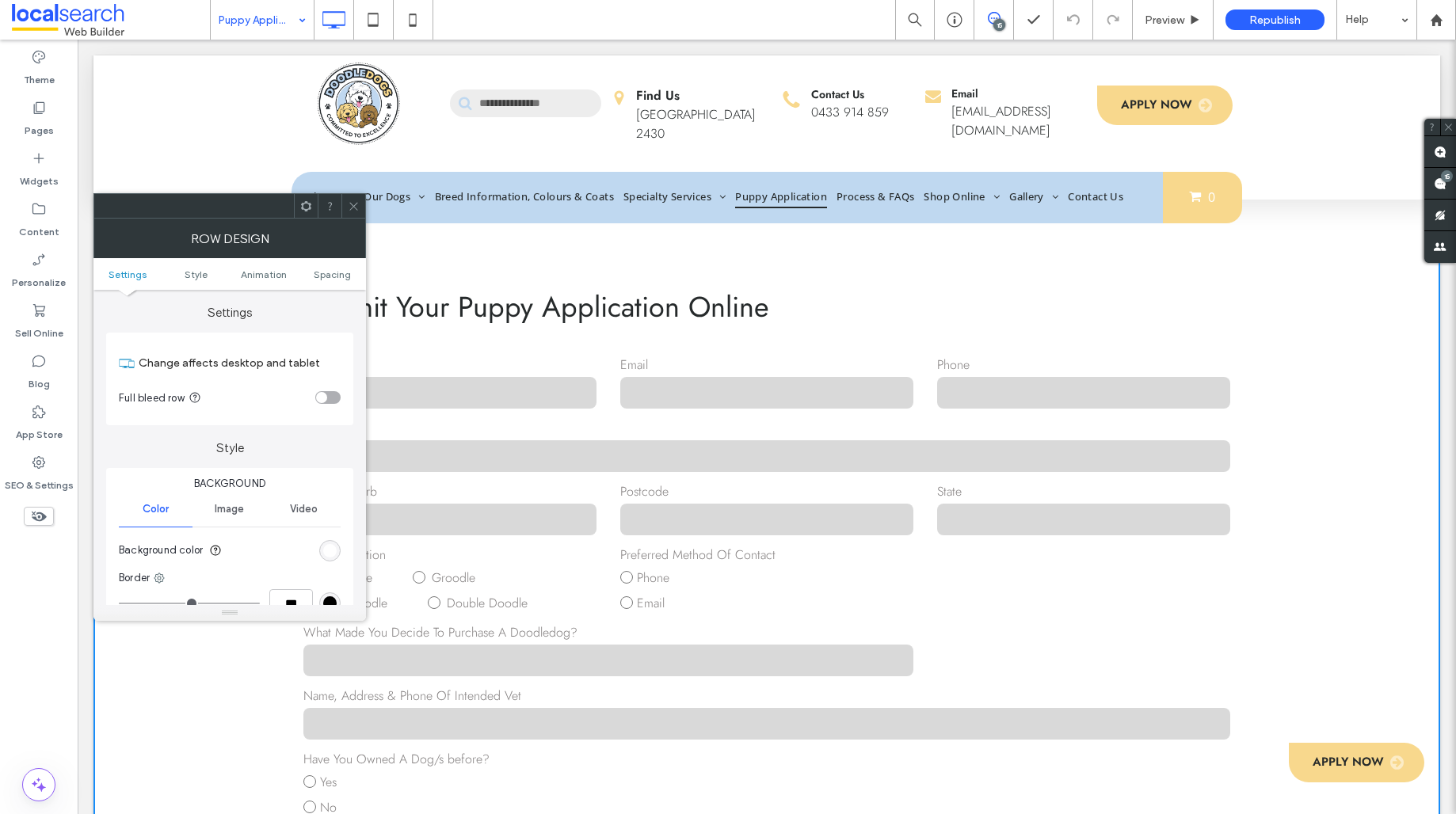
click at [353, 205] on use at bounding box center [353, 206] width 8 height 8
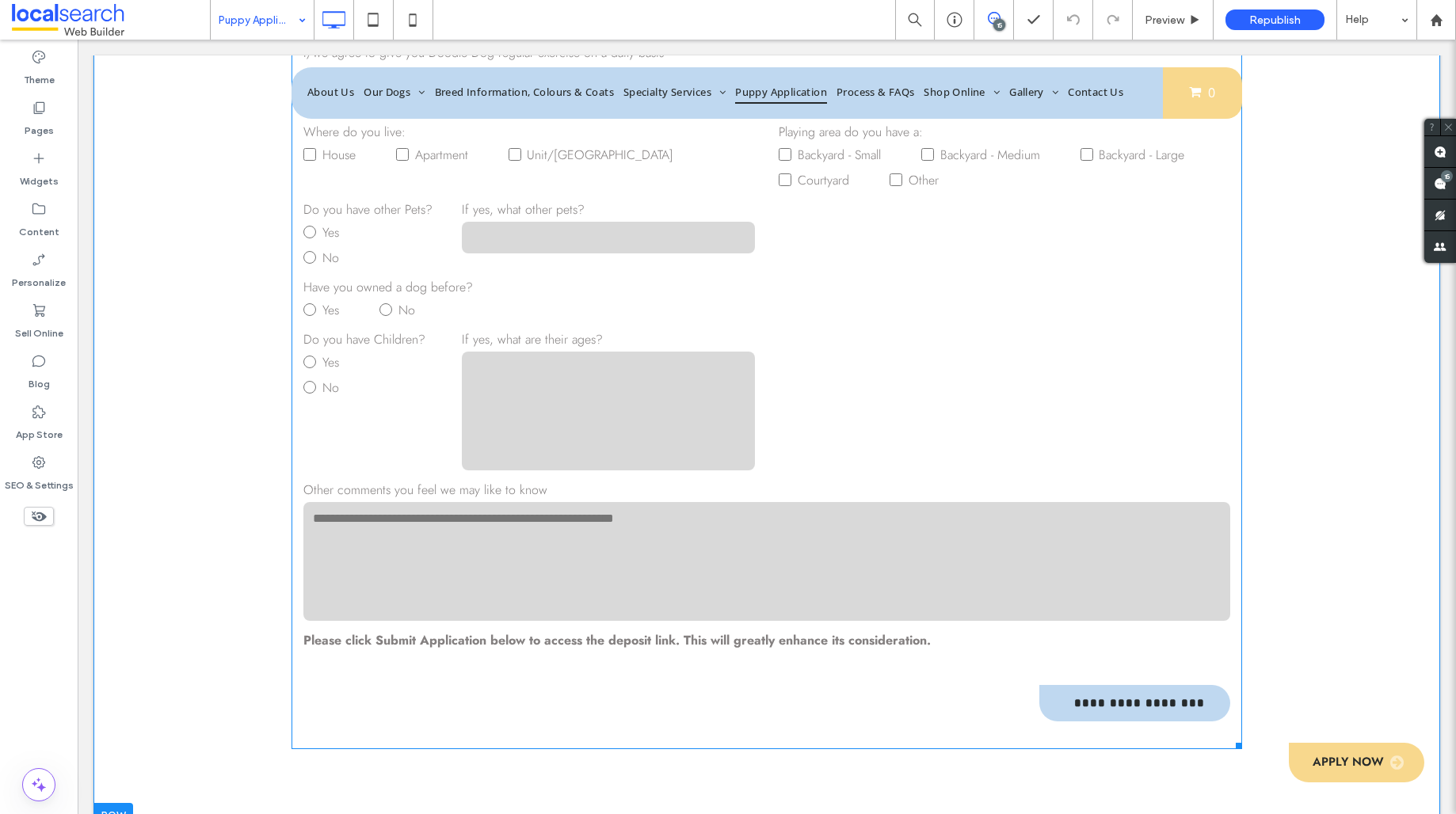
scroll to position [3461, 0]
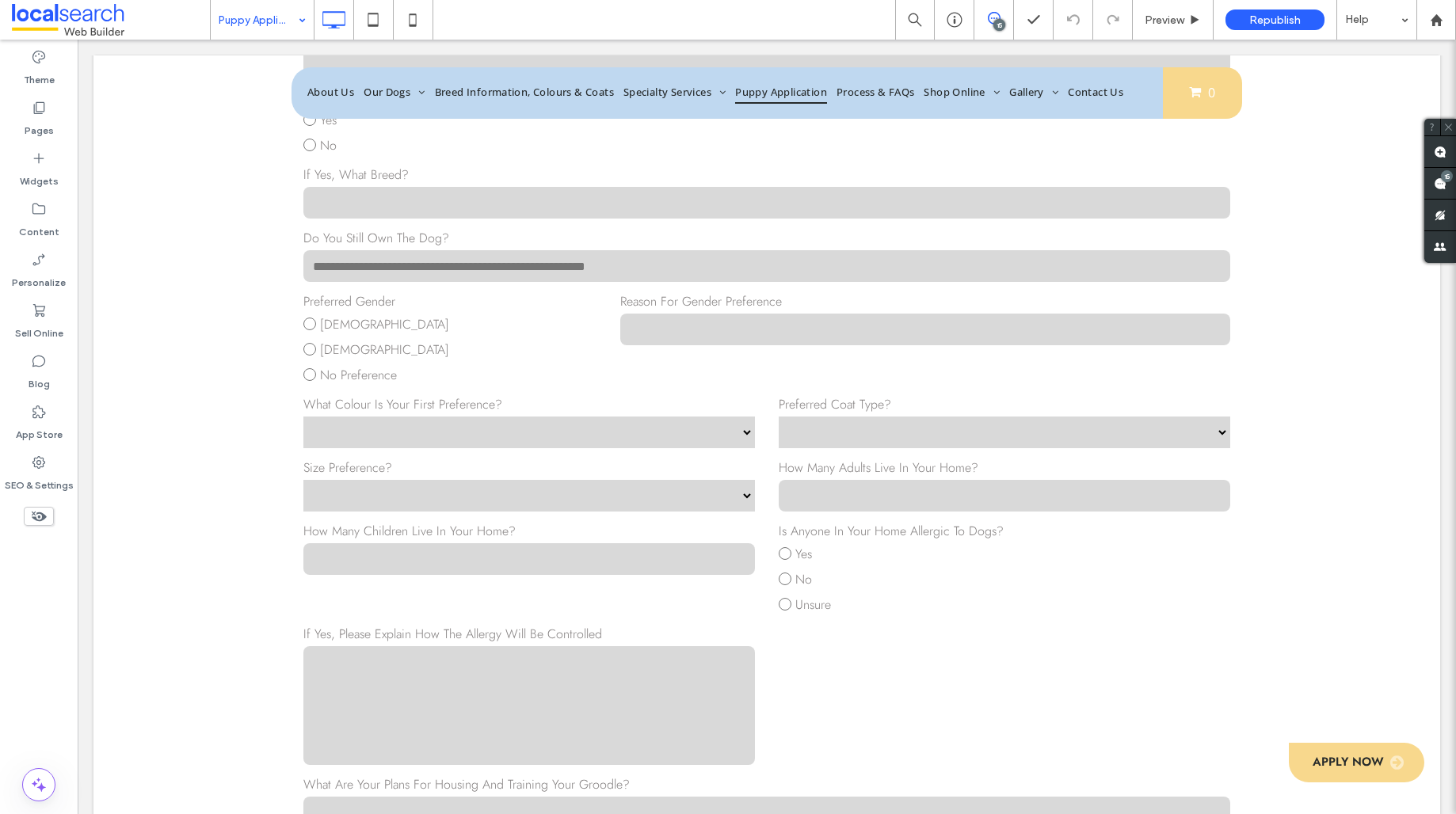
scroll to position [659, 0]
